Goal: Navigation & Orientation: Find specific page/section

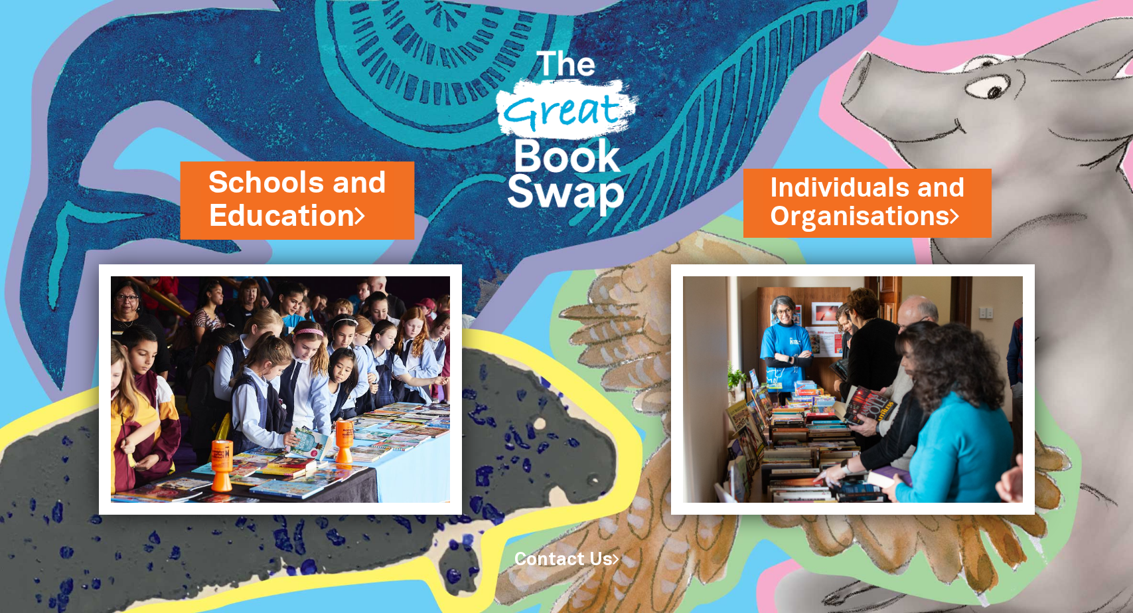
click at [271, 212] on link "Schools and Education" at bounding box center [297, 200] width 179 height 75
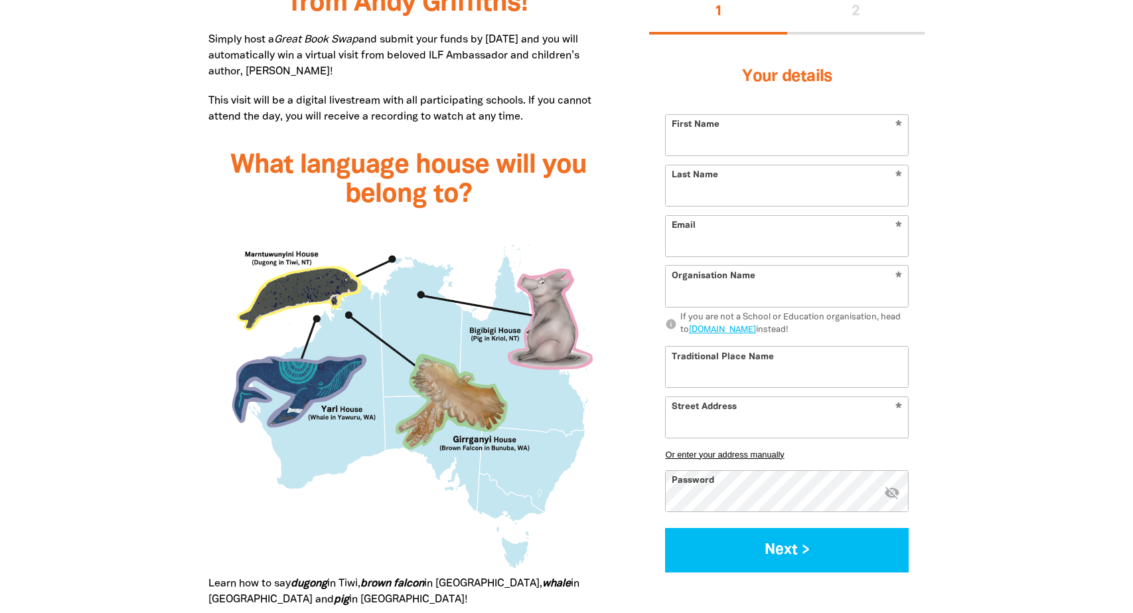
scroll to position [1097, 0]
